Goal: Information Seeking & Learning: Get advice/opinions

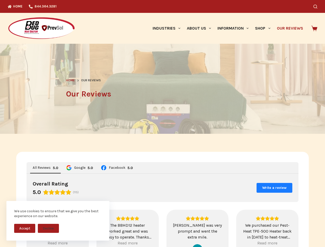
click at [162, 123] on header "Home Our Reviews Our Reviews" at bounding box center [162, 89] width 193 height 90
click at [25, 228] on button "Accept" at bounding box center [24, 228] width 21 height 9
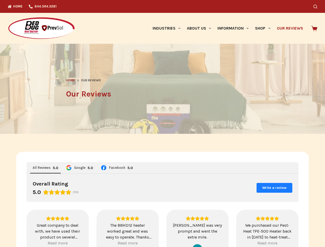
click at [48, 228] on div "Great company to deal with, we have used their product on several apartments wi…" at bounding box center [57, 231] width 49 height 18
click at [317, 6] on icon "Search" at bounding box center [315, 7] width 4 height 4
click at [168, 28] on link "Industries" at bounding box center [166, 28] width 34 height 31
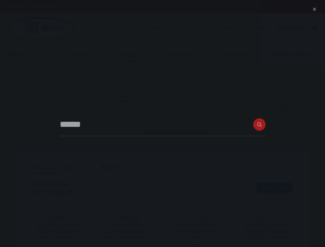
click at [201, 28] on link "About Us" at bounding box center [198, 28] width 31 height 31
click at [235, 28] on link "Information" at bounding box center [233, 28] width 38 height 31
click at [264, 28] on link "Shop" at bounding box center [263, 28] width 22 height 31
click at [162, 199] on div "Overall Rating 5.0 (115) Write a review" at bounding box center [162, 187] width 272 height 28
click at [43, 168] on span "All Reviews" at bounding box center [42, 168] width 18 height 4
